Goal: Transaction & Acquisition: Purchase product/service

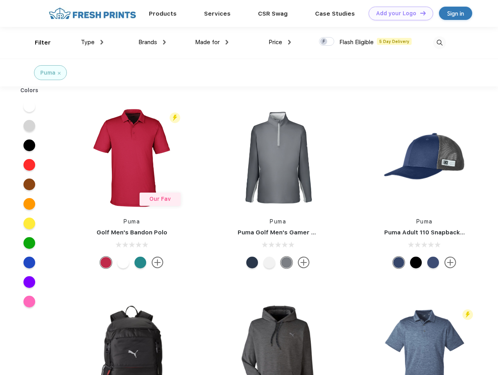
scroll to position [0, 0]
click at [398, 13] on link "Add your Logo Design Tool" at bounding box center [401, 14] width 64 height 14
click at [0, 0] on div "Design Tool" at bounding box center [0, 0] width 0 height 0
click at [419, 13] on link "Add your Logo Design Tool" at bounding box center [401, 14] width 64 height 14
click at [38, 43] on div "Filter" at bounding box center [43, 42] width 16 height 9
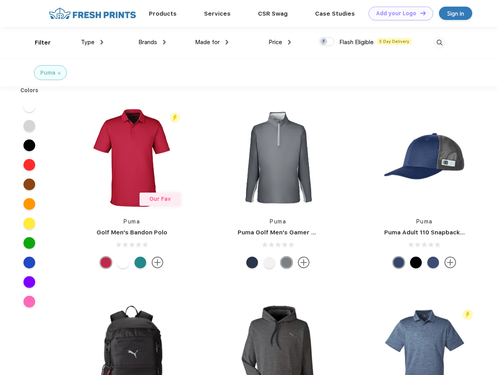
click at [92, 42] on span "Type" at bounding box center [88, 42] width 14 height 7
click at [152, 42] on span "Brands" at bounding box center [147, 42] width 19 height 7
click at [212, 42] on span "Made for" at bounding box center [207, 42] width 25 height 7
click at [280, 42] on span "Price" at bounding box center [275, 42] width 14 height 7
click at [327, 42] on div at bounding box center [326, 41] width 15 height 9
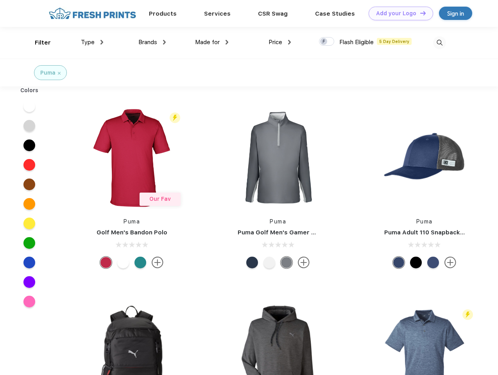
click at [324, 42] on input "checkbox" at bounding box center [321, 39] width 5 height 5
click at [439, 43] on img at bounding box center [439, 42] width 13 height 13
